Goal: Navigation & Orientation: Find specific page/section

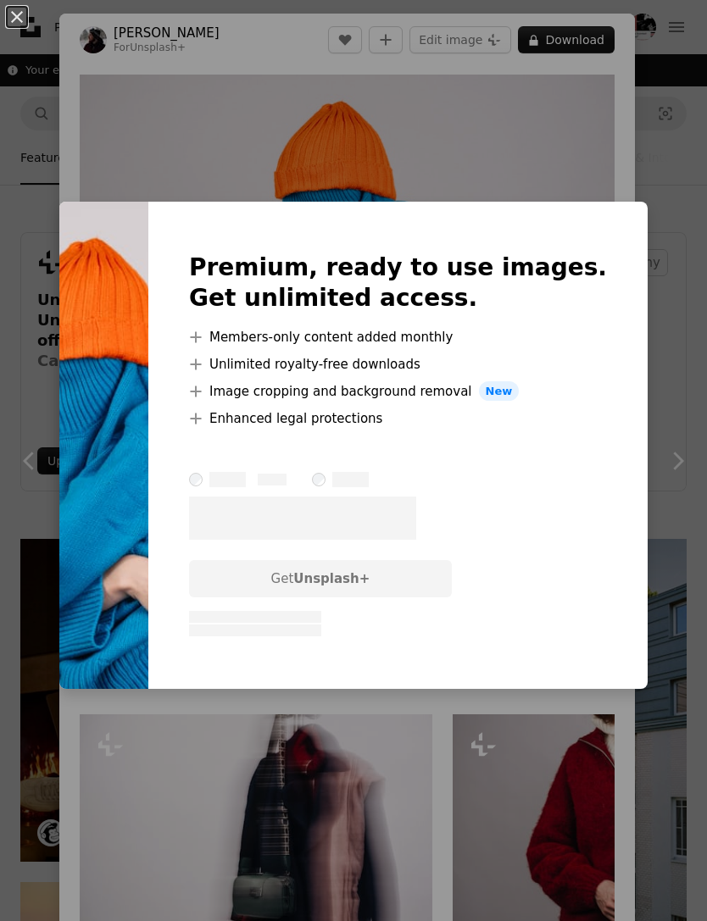
scroll to position [1355, 0]
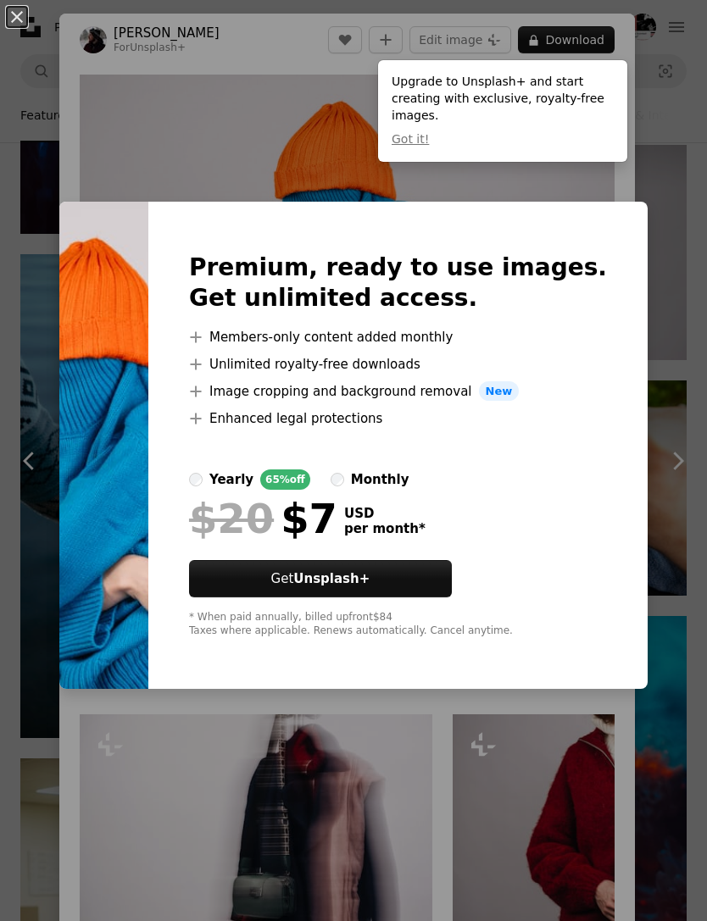
click at [699, 221] on div "An X shape Premium, ready to use images. Get unlimited access. A plus sign Memb…" at bounding box center [353, 460] width 707 height 921
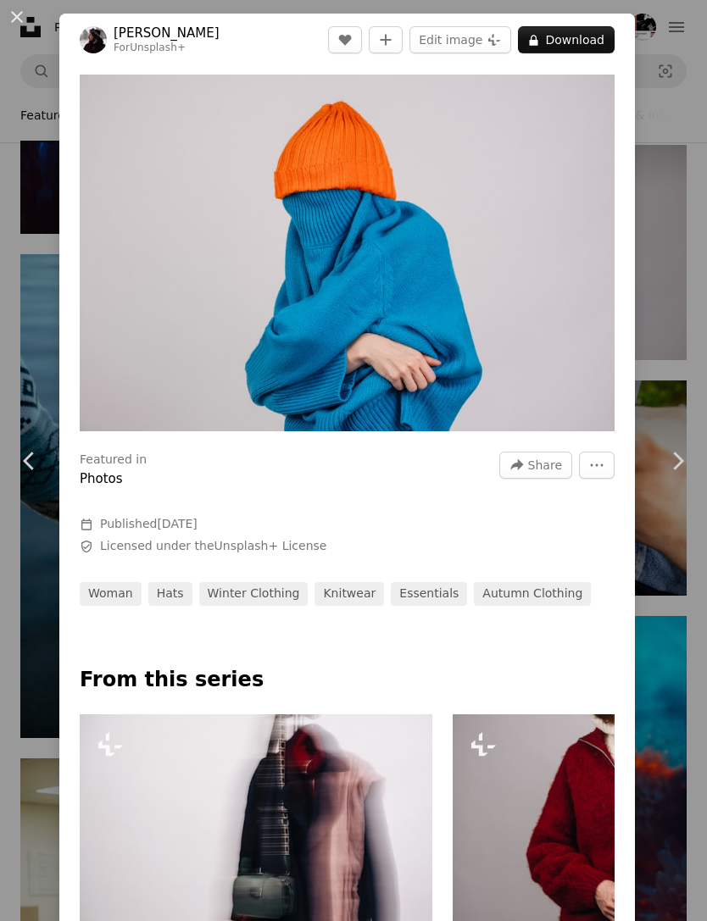
click at [687, 92] on div "An X shape Chevron left Chevron right [PERSON_NAME] For Unsplash+ A heart A plu…" at bounding box center [353, 460] width 707 height 921
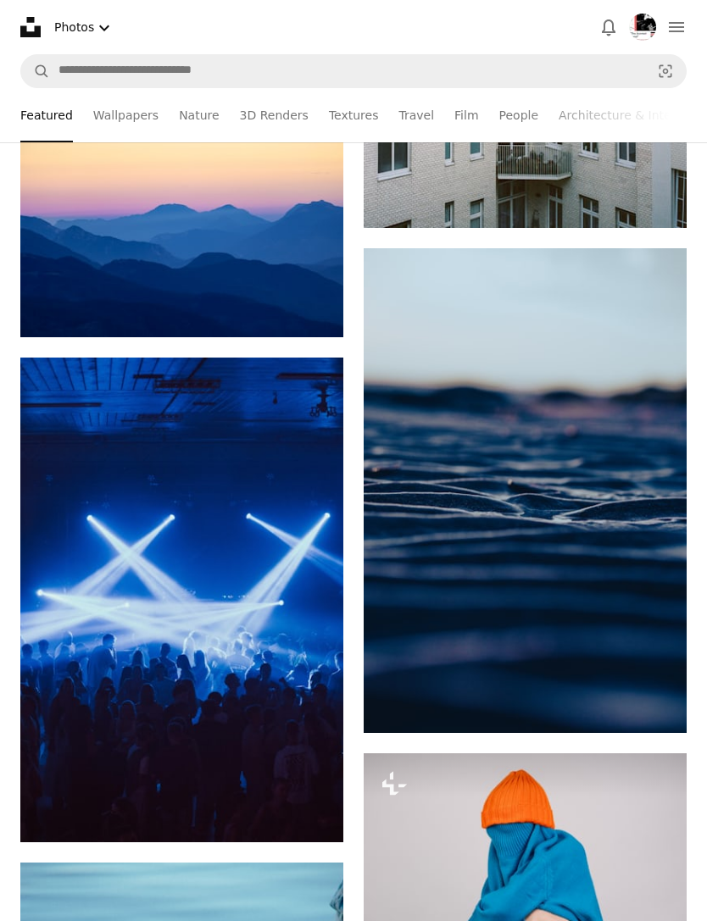
scroll to position [729, 0]
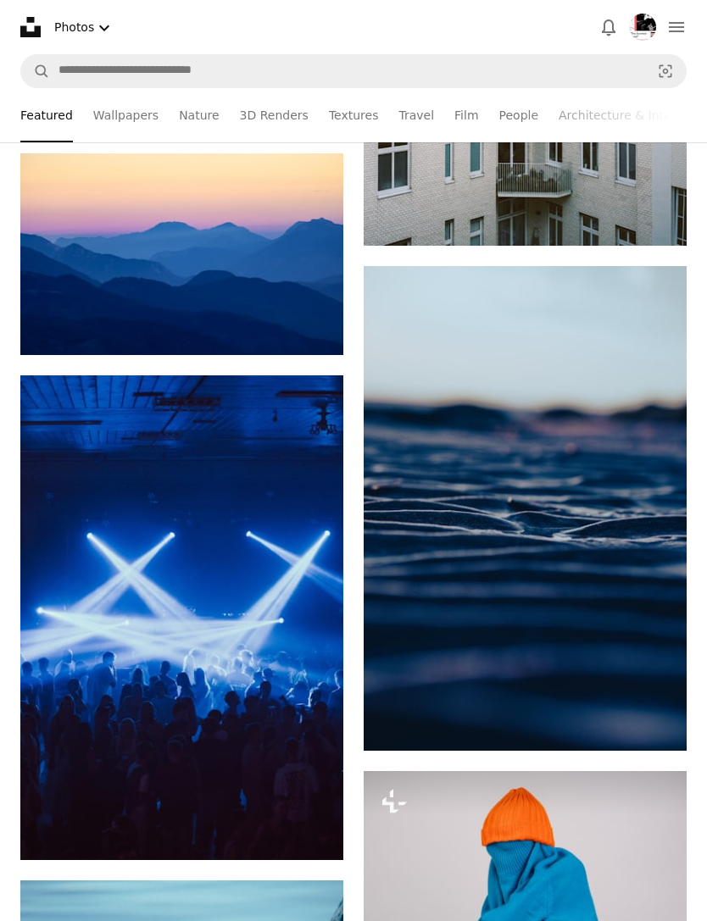
click at [680, 25] on icon "navigation menu" at bounding box center [676, 27] width 20 height 20
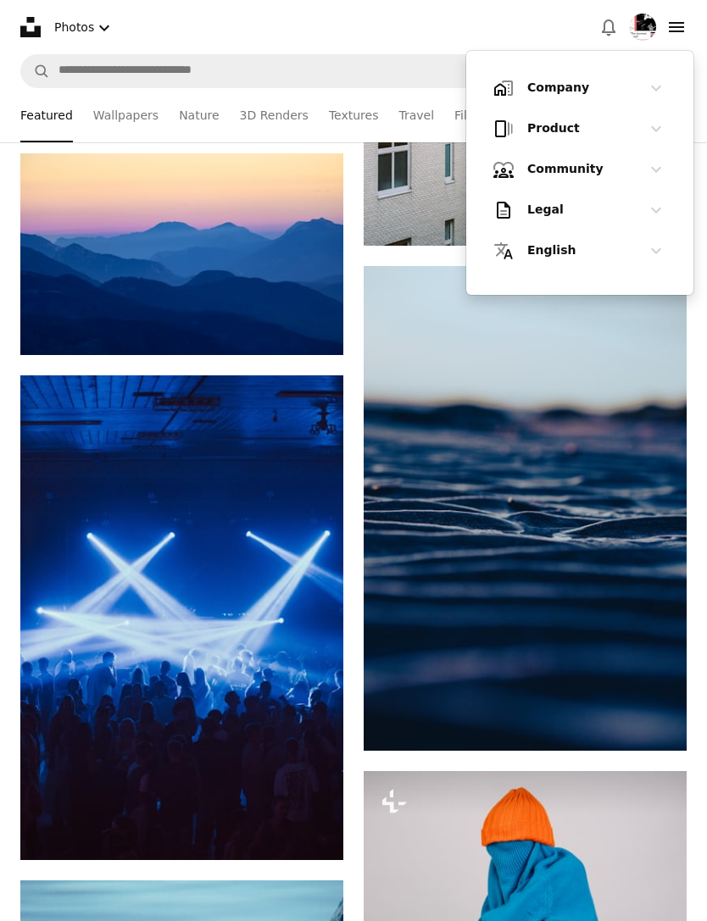
click at [622, 122] on h1 "Product" at bounding box center [579, 128] width 105 height 17
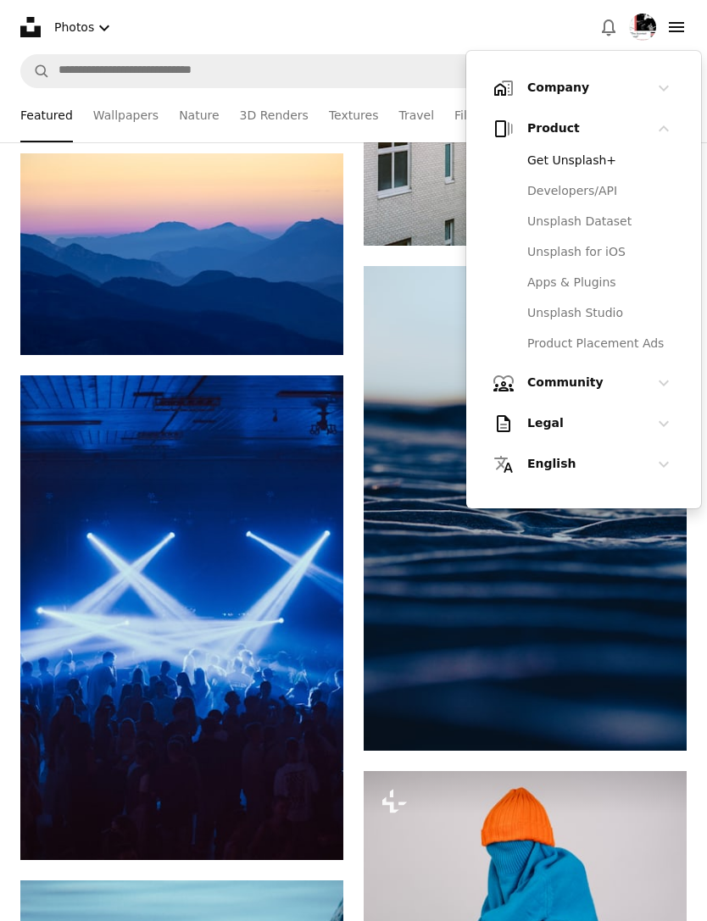
click at [590, 313] on link "Unsplash Studio" at bounding box center [595, 313] width 157 height 31
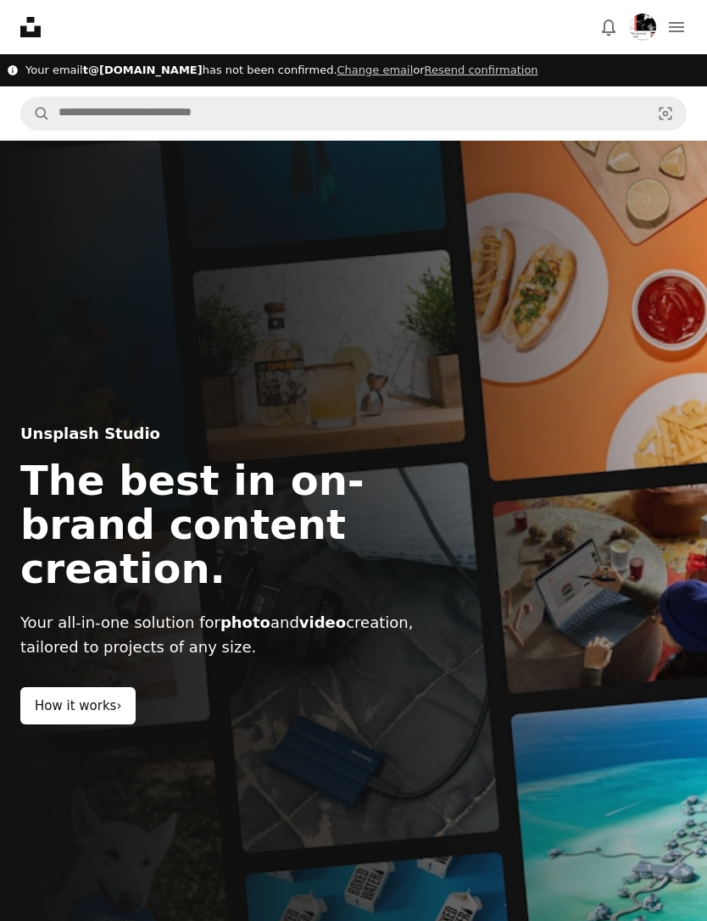
type input "**********"
click at [26, 27] on icon at bounding box center [30, 27] width 20 height 20
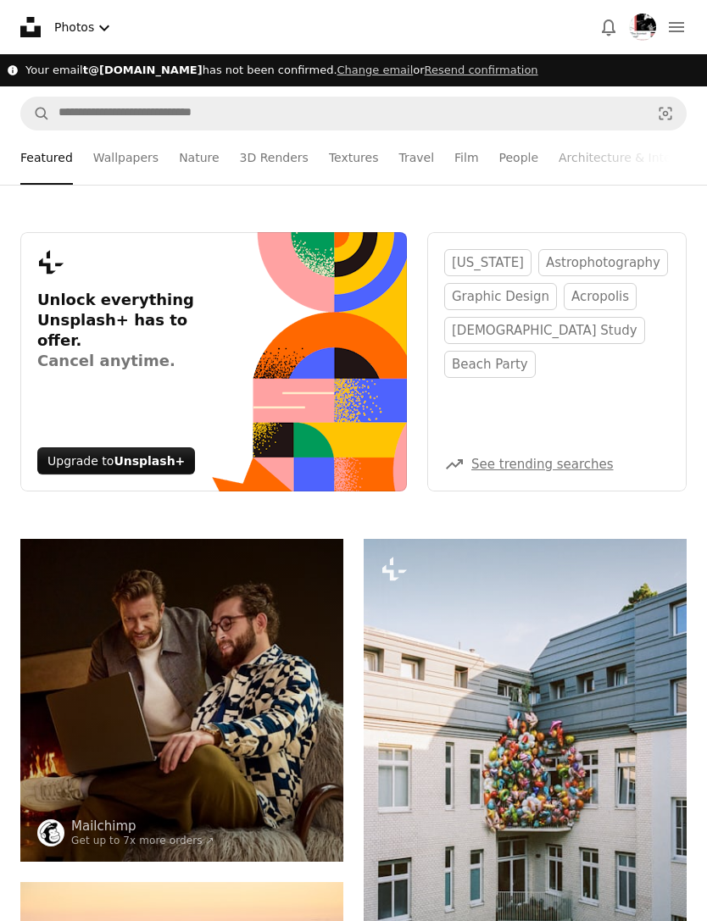
click at [653, 19] on img "Profile" at bounding box center [642, 27] width 27 height 27
